Goal: Transaction & Acquisition: Purchase product/service

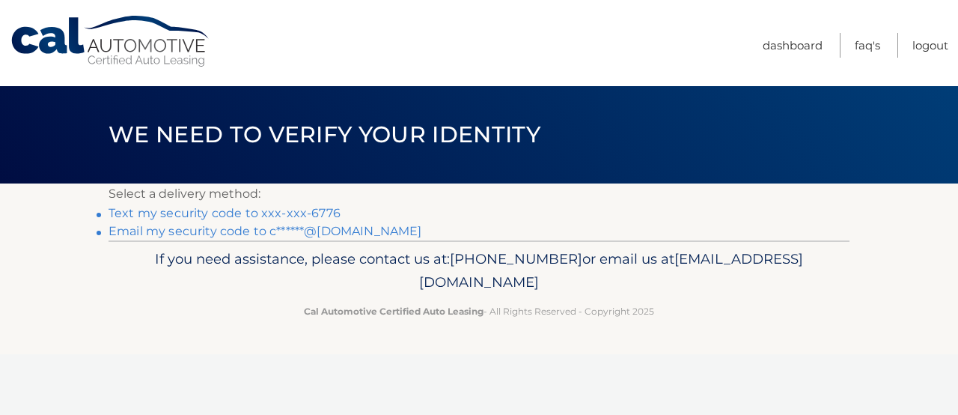
click at [323, 209] on link "Text my security code to xxx-xxx-6776" at bounding box center [225, 213] width 232 height 14
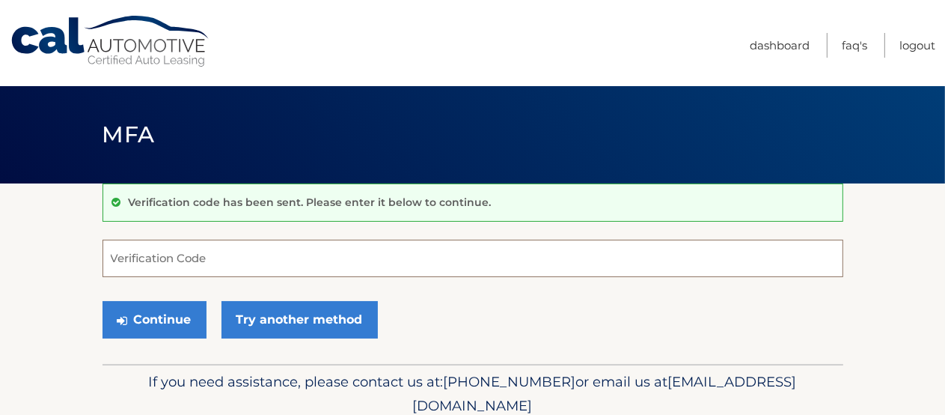
click at [256, 257] on input "Verification Code" at bounding box center [473, 258] width 741 height 37
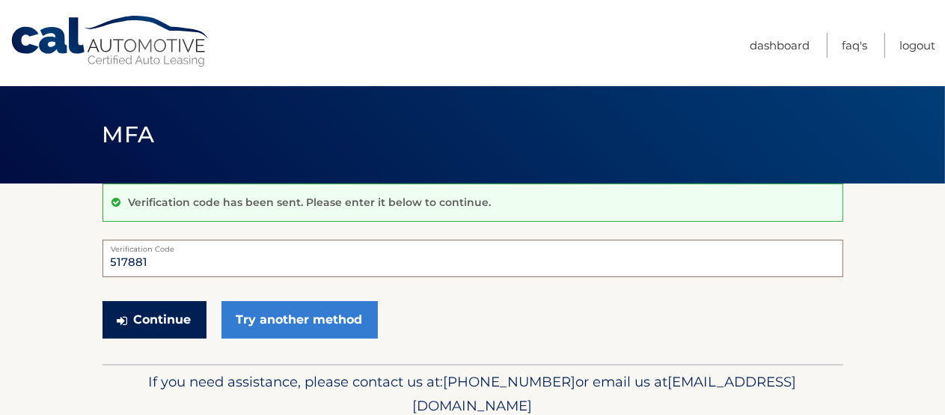
type input "517881"
click at [153, 320] on button "Continue" at bounding box center [155, 319] width 104 height 37
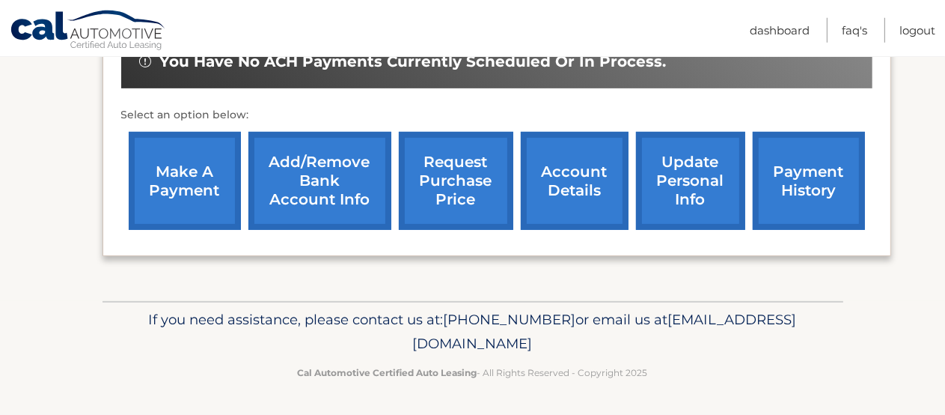
scroll to position [549, 0]
click at [186, 148] on link "make a payment" at bounding box center [185, 181] width 112 height 98
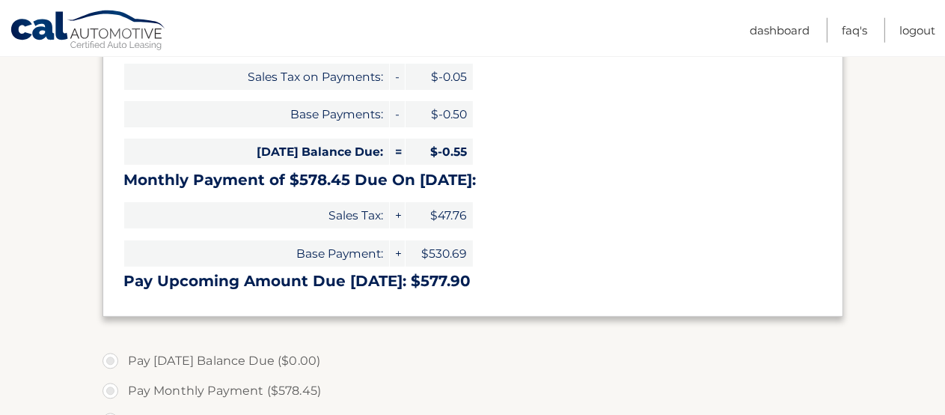
scroll to position [316, 0]
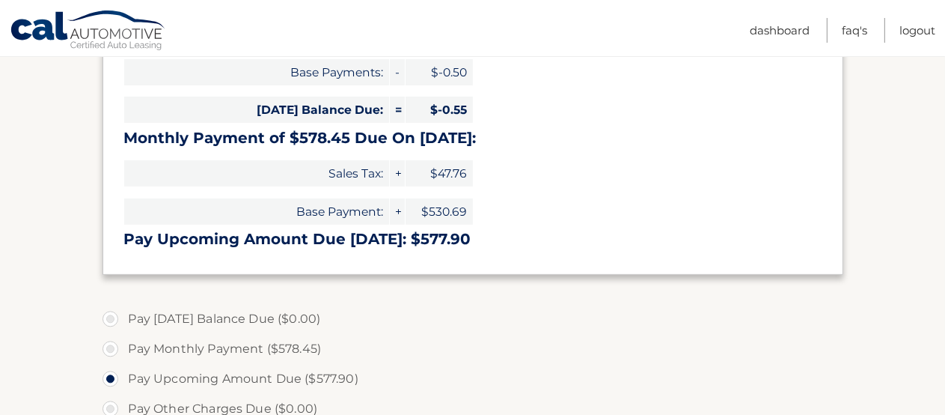
click at [112, 344] on label "Pay Monthly Payment ($578.45)" at bounding box center [473, 349] width 741 height 30
click at [112, 344] on input "Pay Monthly Payment ($578.45)" at bounding box center [116, 346] width 15 height 24
radio input "true"
type input "578.45"
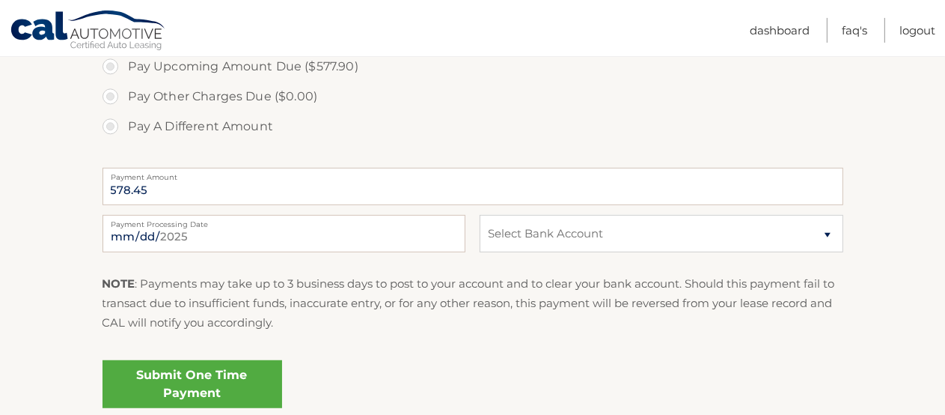
scroll to position [632, 0]
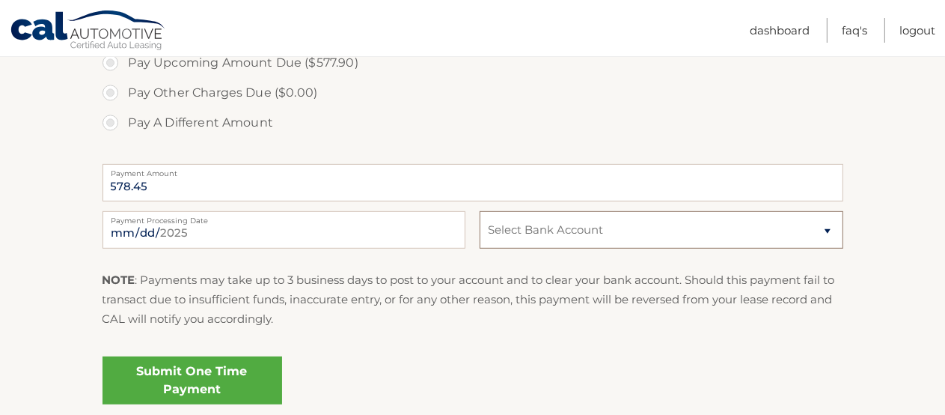
select select "YWUwYmVmOTktOTJiMi00NTE0LWFiNjAtODU0NWZiOGEyY2Vm"
click option "Checking PNCBANK, N.A. *****1325" at bounding box center [0, 0] width 0 height 0
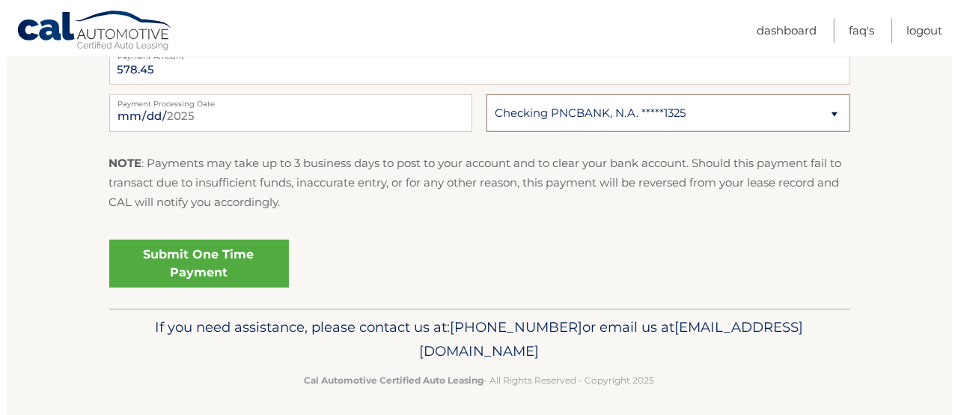
scroll to position [755, 0]
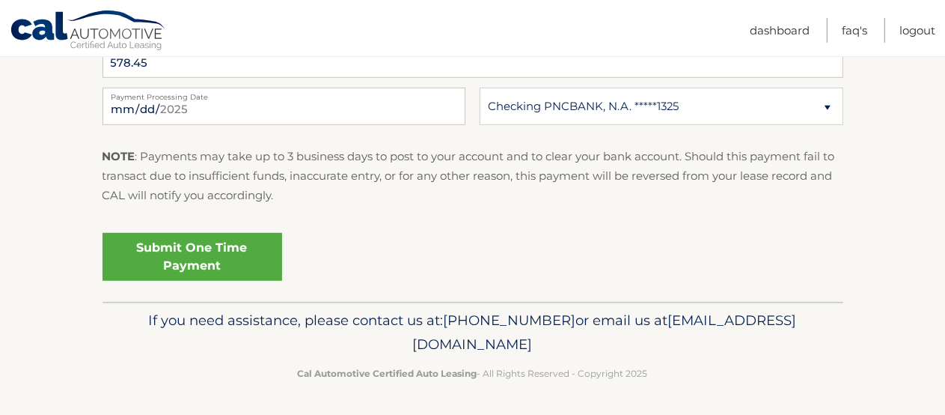
click at [190, 256] on link "Submit One Time Payment" at bounding box center [193, 257] width 180 height 48
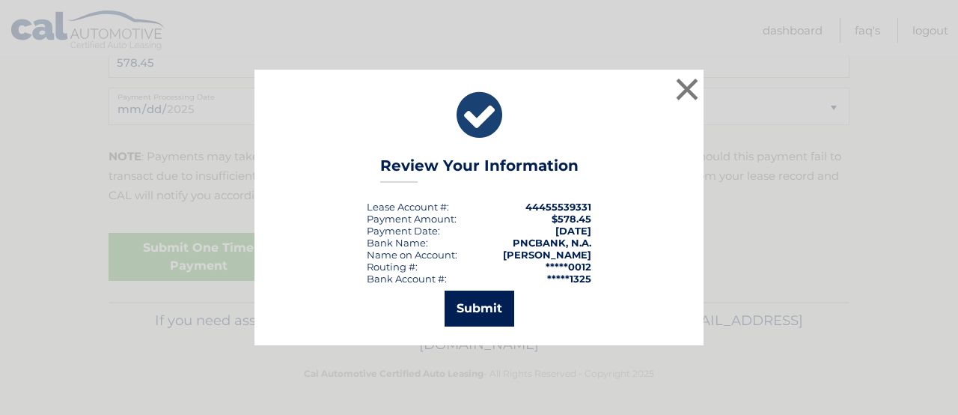
click at [490, 308] on button "Submit" at bounding box center [480, 308] width 70 height 36
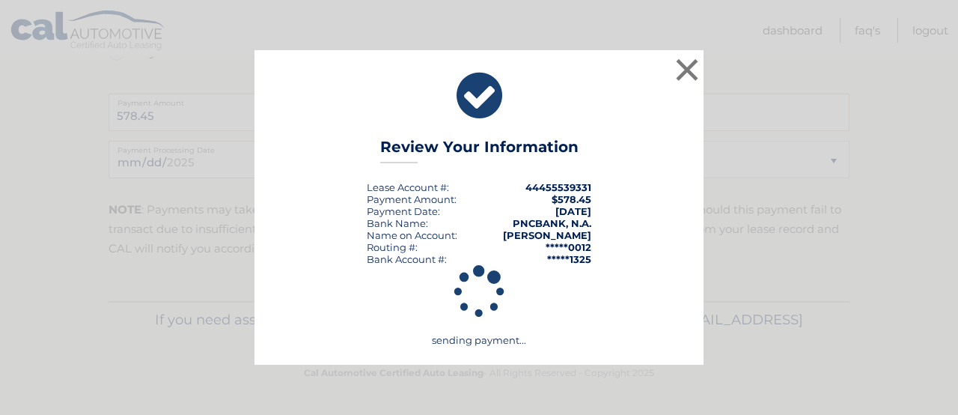
scroll to position [701, 0]
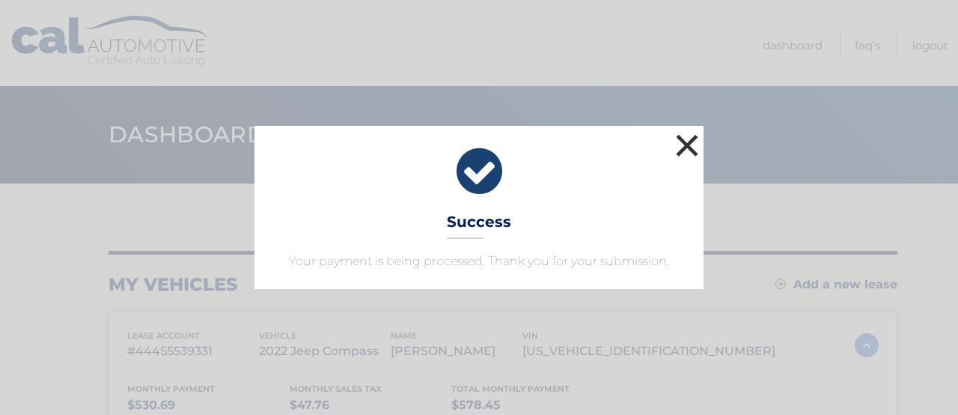
click at [689, 139] on button "×" at bounding box center [687, 145] width 30 height 30
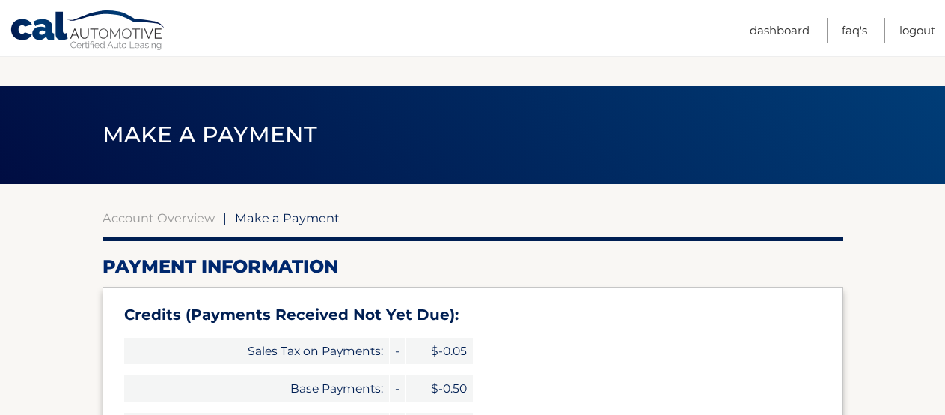
scroll to position [756, 0]
